Goal: Register for event/course

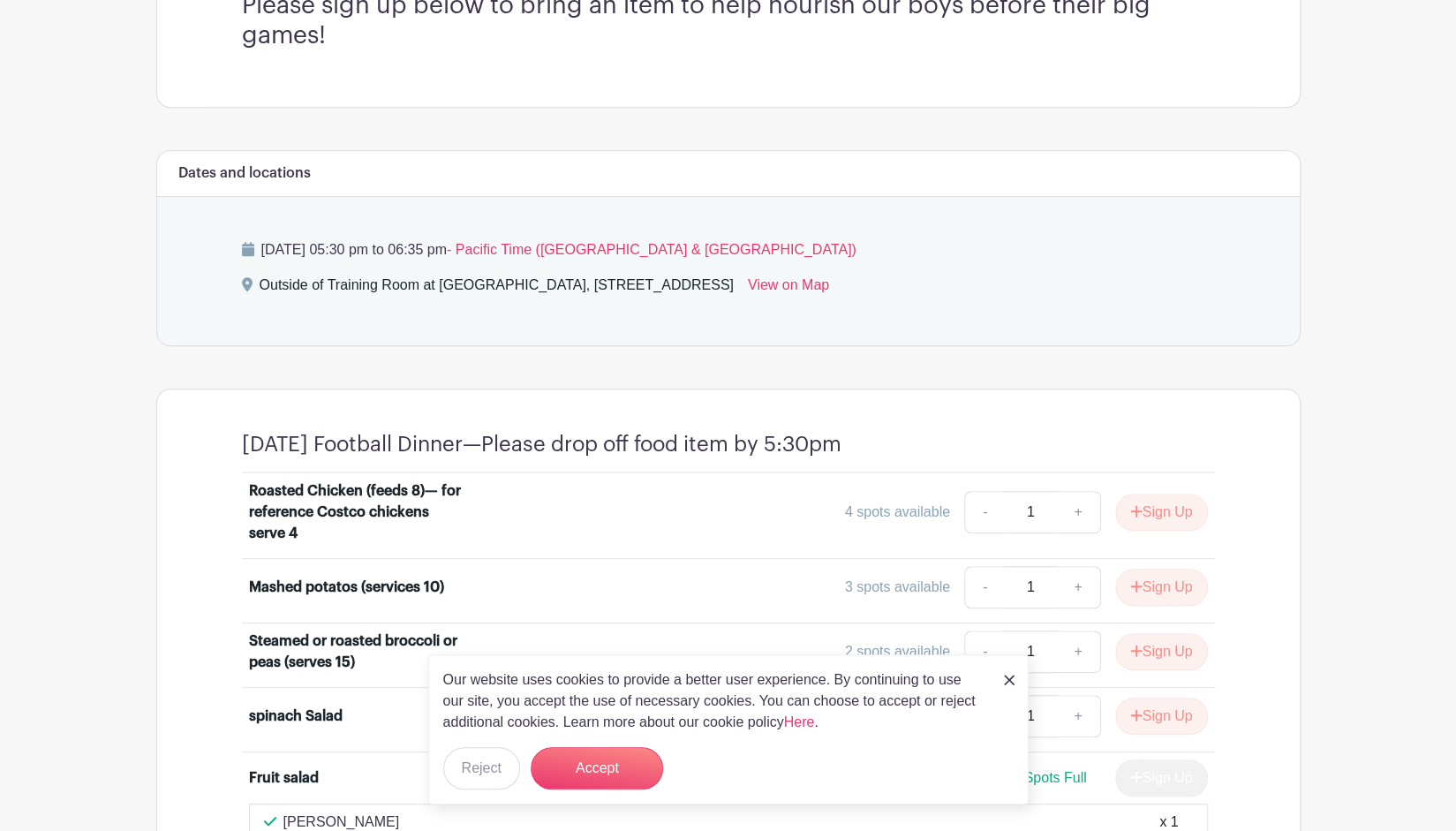
scroll to position [592, 0]
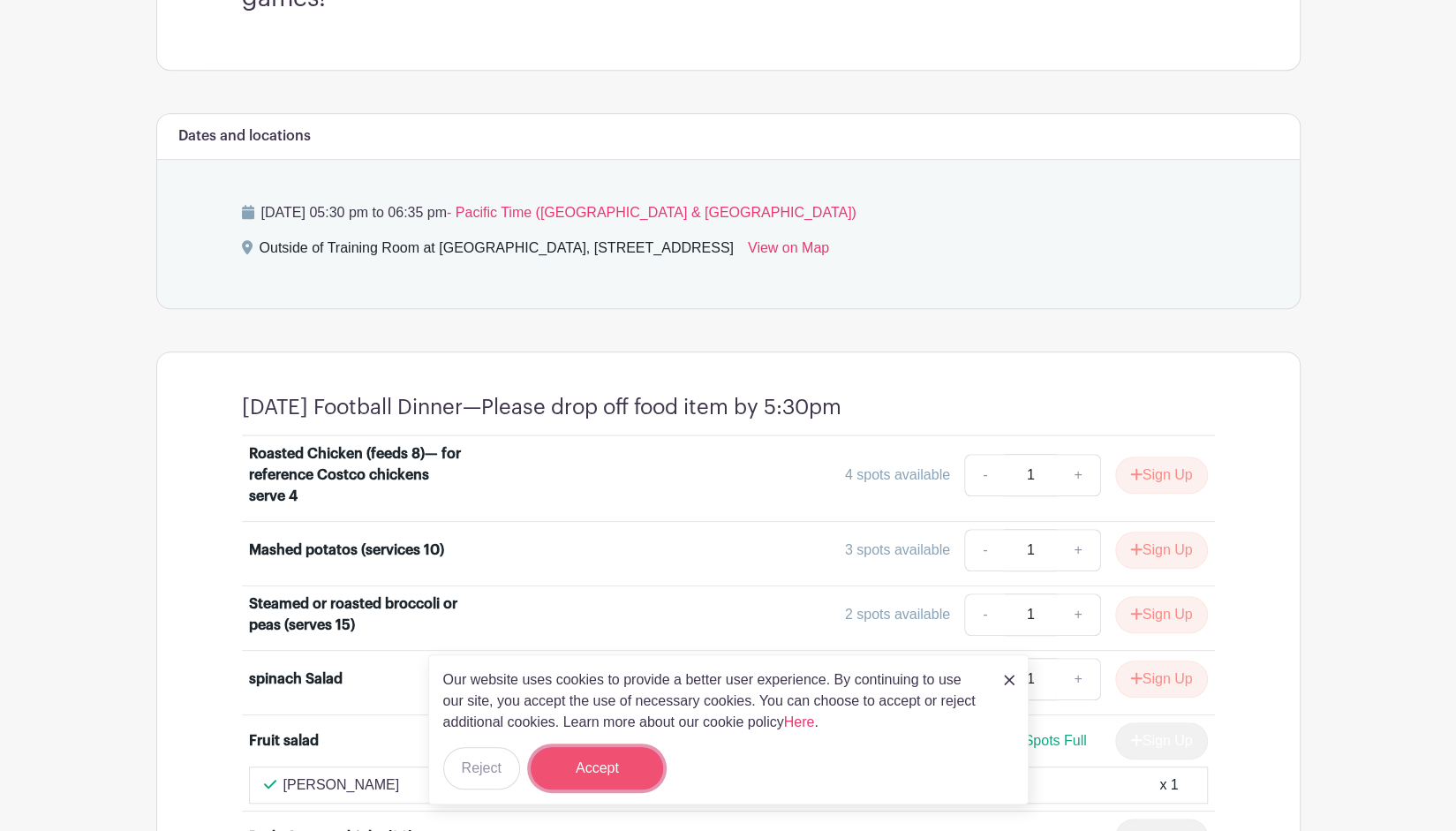
click at [607, 772] on button "Accept" at bounding box center [596, 768] width 132 height 42
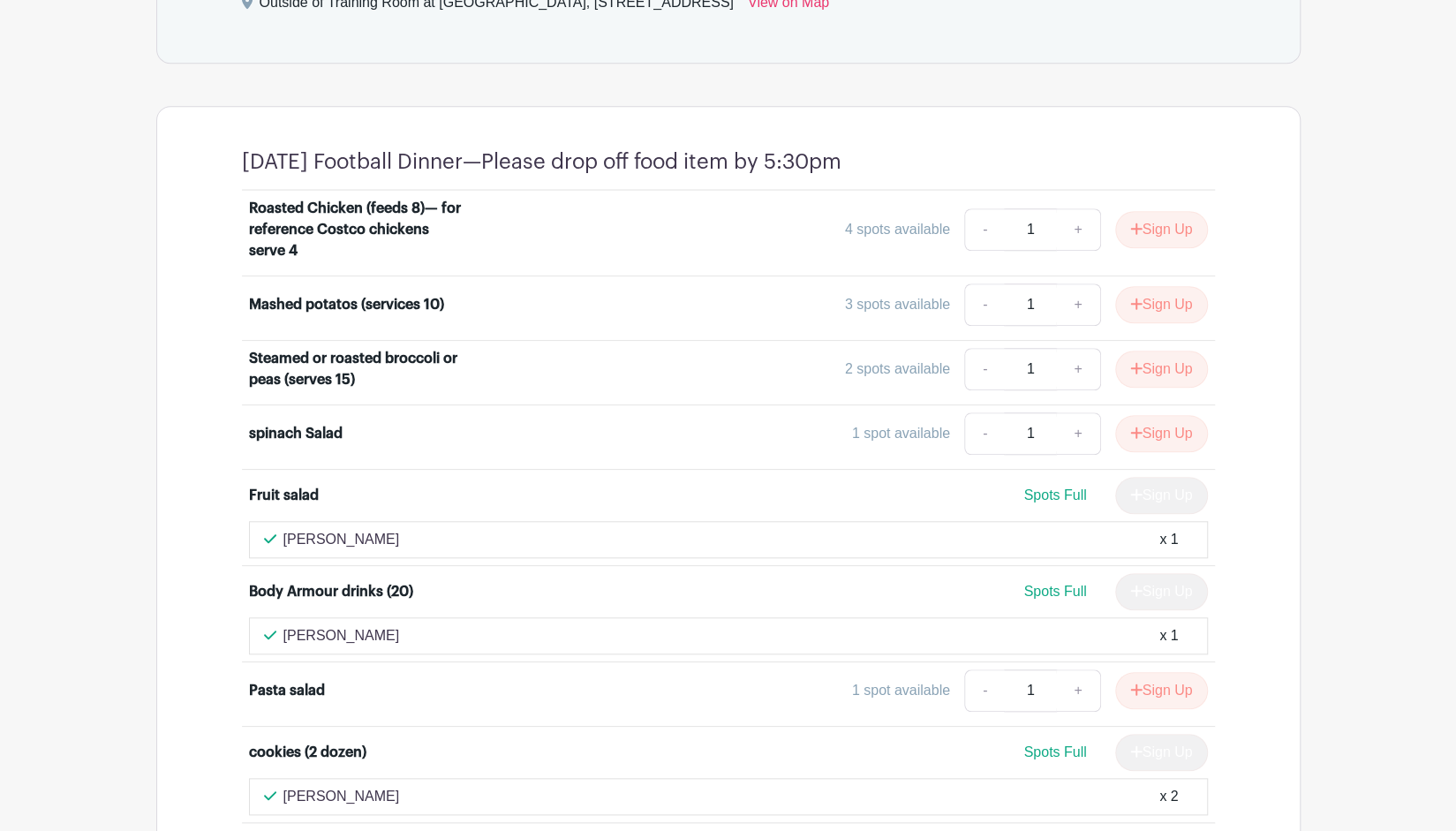
scroll to position [838, 0]
click at [1148, 424] on button "Sign Up" at bounding box center [1161, 433] width 93 height 37
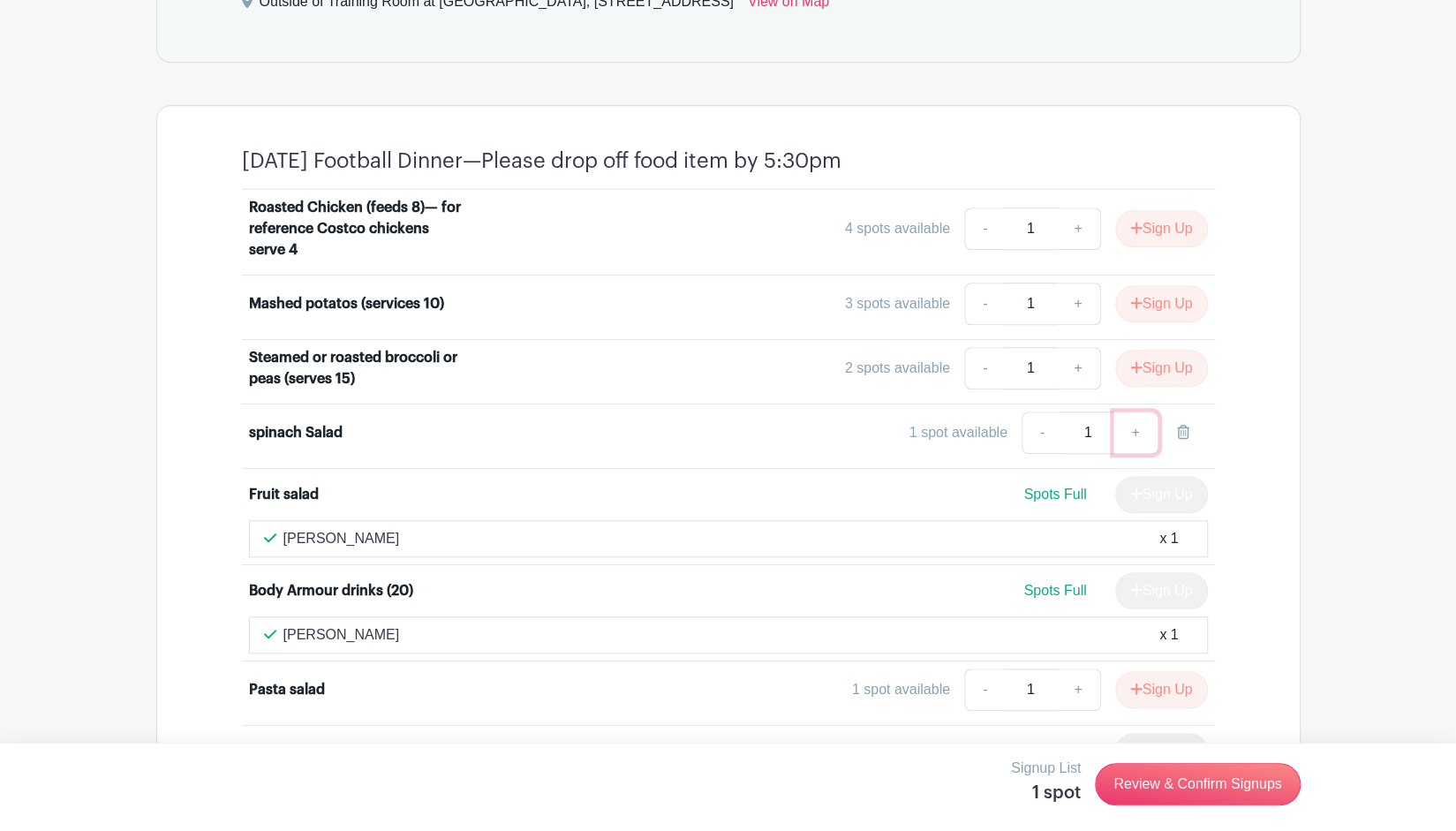
click at [1138, 429] on link "+" at bounding box center [1135, 432] width 44 height 42
click at [1175, 779] on link "Review & Confirm Signups" at bounding box center [1196, 784] width 204 height 42
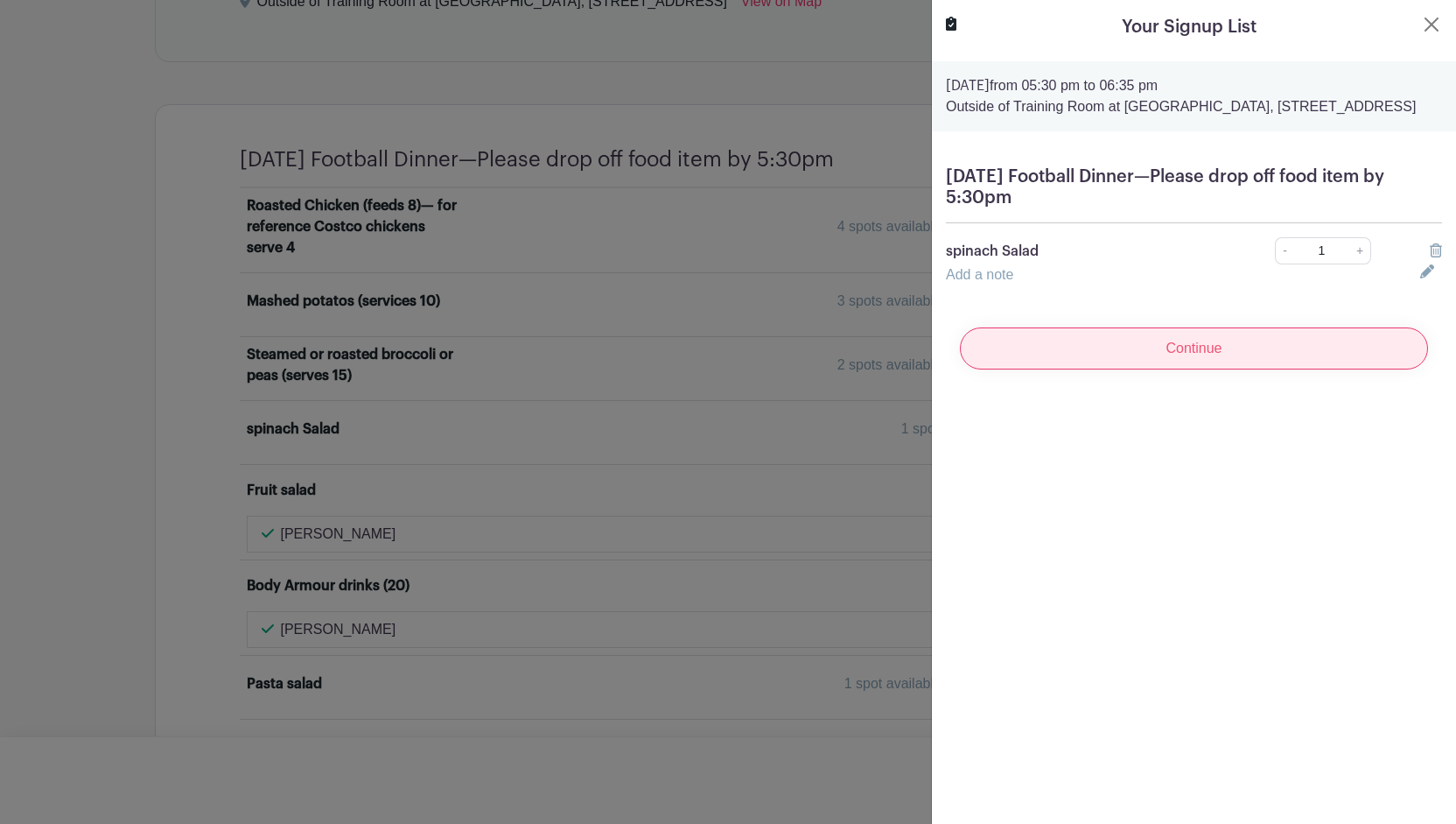
click at [1148, 369] on input "Continue" at bounding box center [1193, 348] width 468 height 42
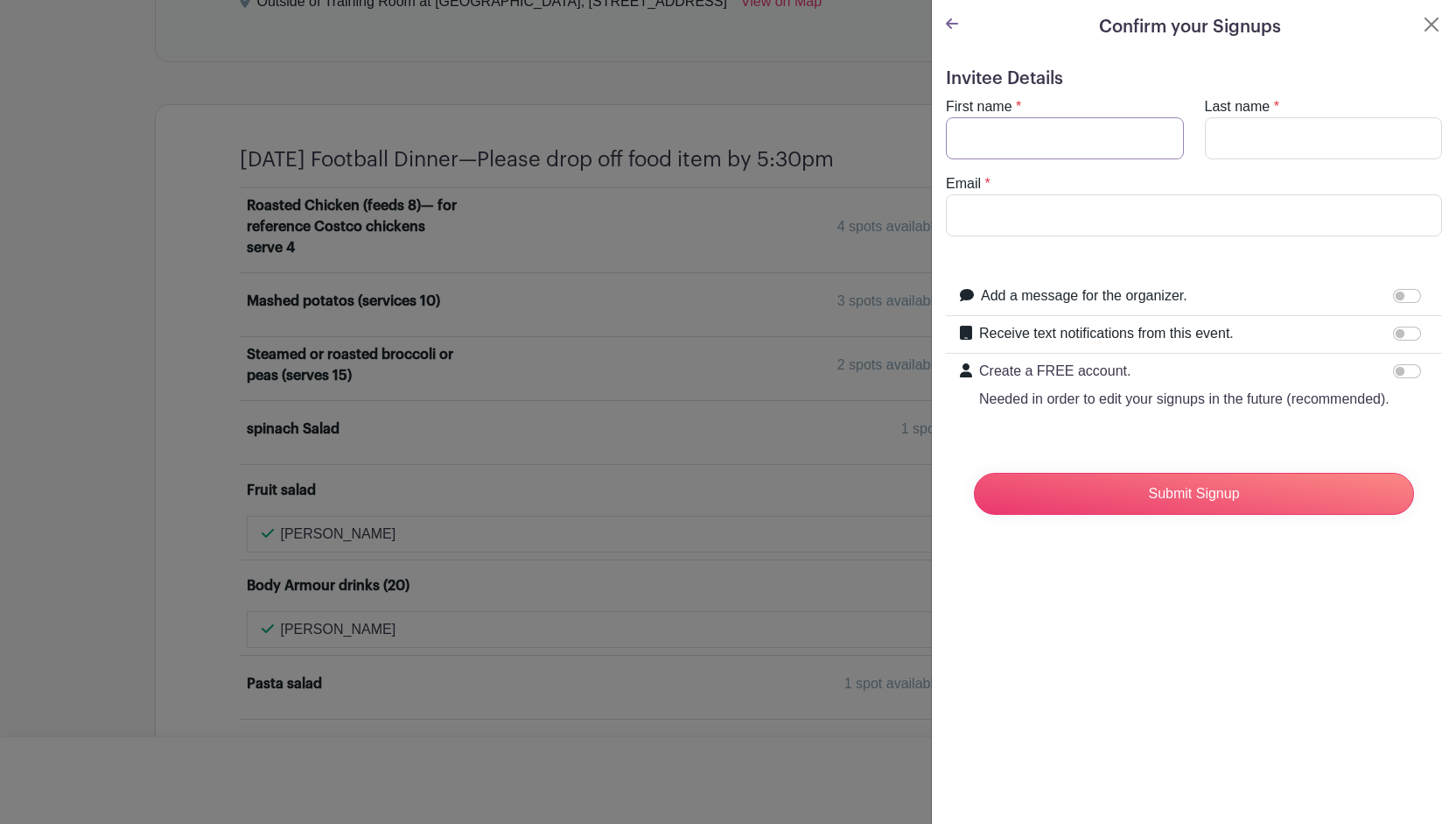
click at [1000, 132] on input "First name" at bounding box center [1064, 138] width 238 height 42
type input "[PERSON_NAME]"
click at [1082, 219] on input "[PERSON_NAME].balets" at bounding box center [1193, 215] width 496 height 42
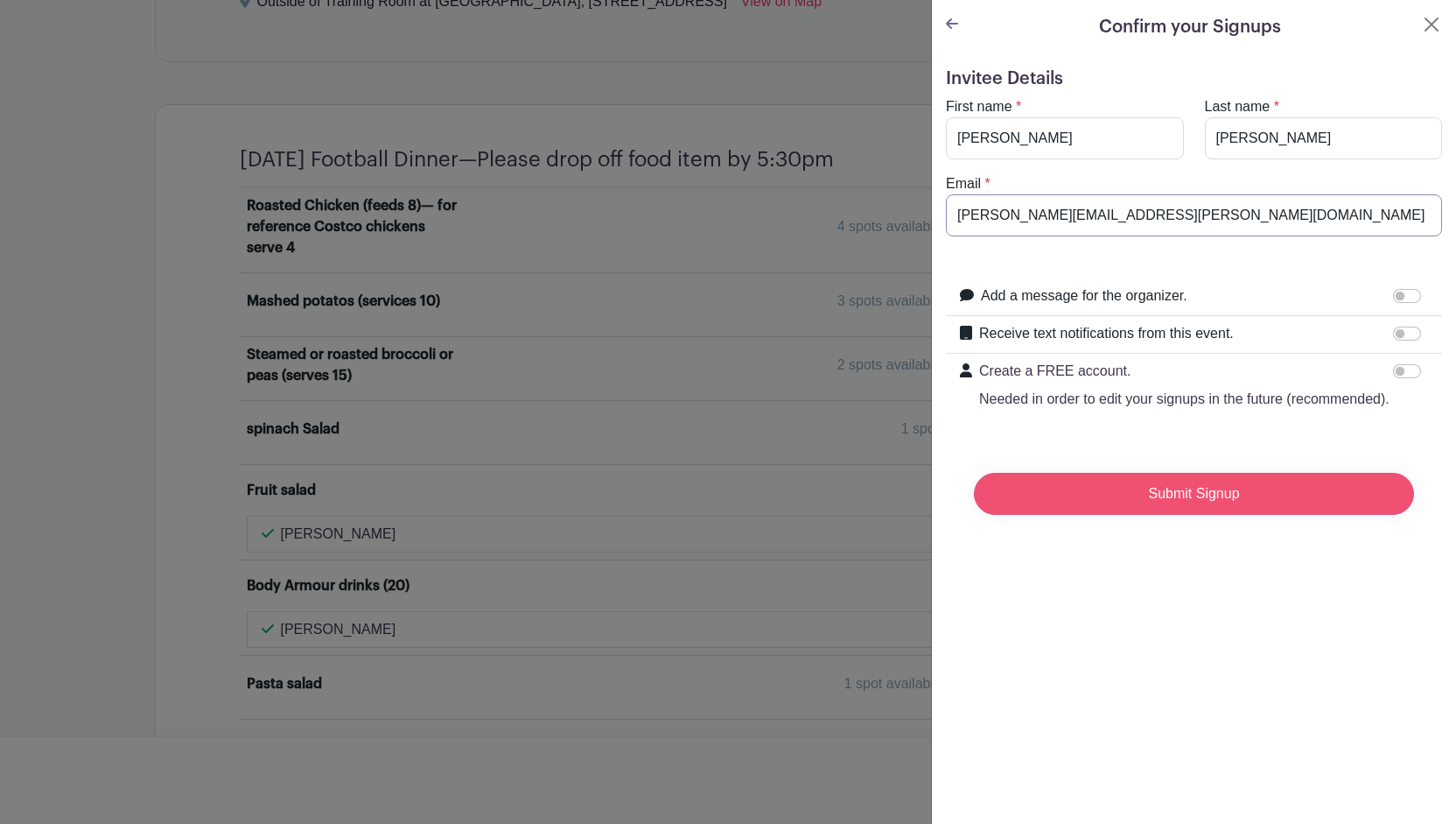
type input "[PERSON_NAME][EMAIL_ADDRESS][PERSON_NAME][DOMAIN_NAME]"
click at [1116, 515] on input "Submit Signup" at bounding box center [1194, 493] width 441 height 42
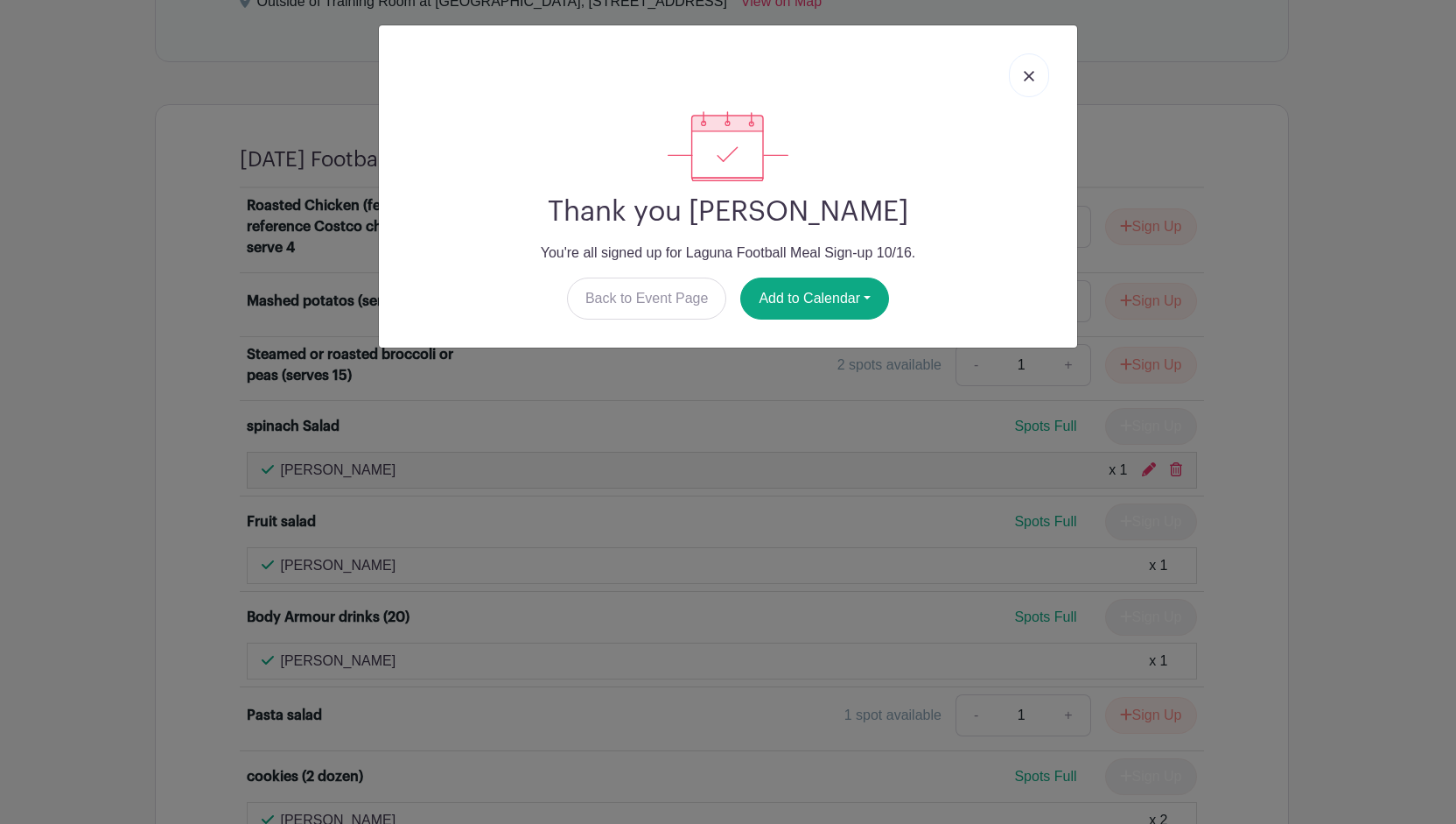
click at [1026, 71] on img at bounding box center [1029, 76] width 11 height 11
